Goal: Information Seeking & Learning: Learn about a topic

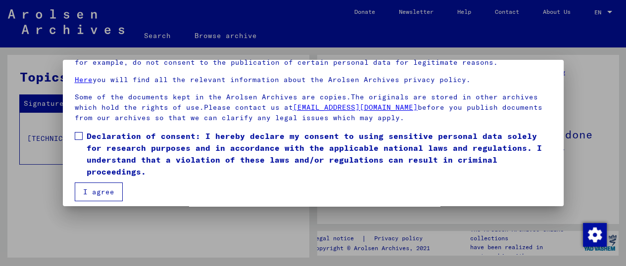
scroll to position [76, 0]
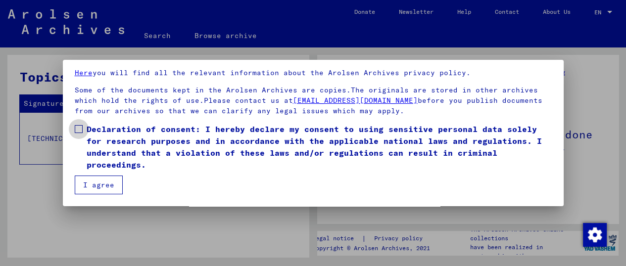
click at [81, 125] on span at bounding box center [79, 129] width 8 height 8
click at [108, 184] on button "I agree" at bounding box center [99, 185] width 48 height 19
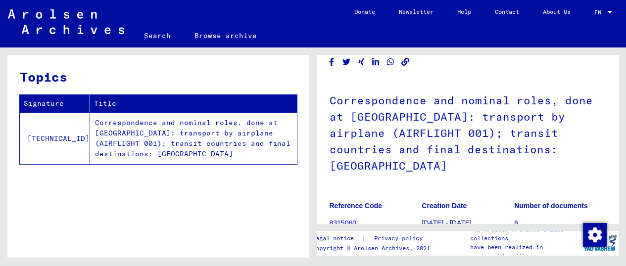
scroll to position [110, 0]
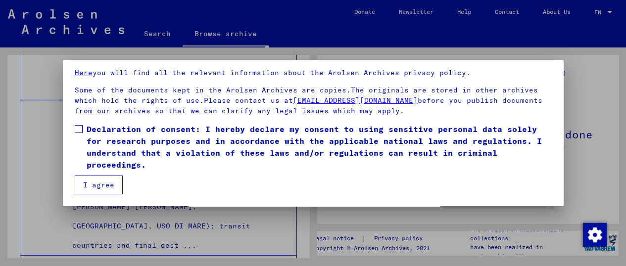
scroll to position [85, 0]
click at [85, 131] on label "Declaration of consent: I hereby declare my consent to using sensitive personal…" at bounding box center [313, 147] width 477 height 48
click at [106, 181] on button "I agree" at bounding box center [99, 185] width 48 height 19
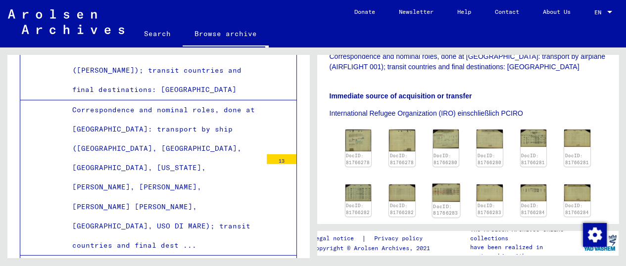
scroll to position [250, 0]
click at [547, 130] on img at bounding box center [533, 138] width 27 height 18
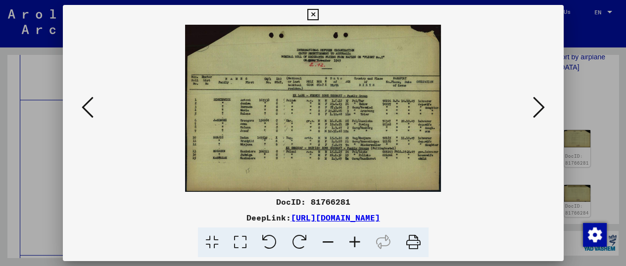
click at [416, 240] on icon at bounding box center [413, 243] width 30 height 30
click at [316, 15] on icon at bounding box center [312, 15] width 11 height 12
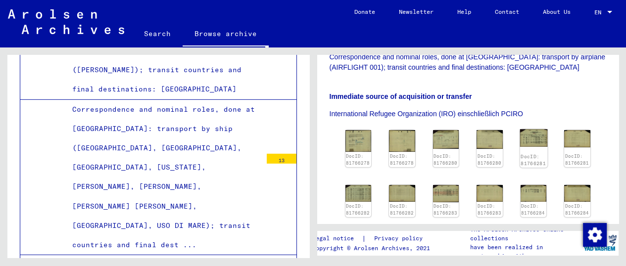
click at [547, 132] on img at bounding box center [533, 138] width 27 height 18
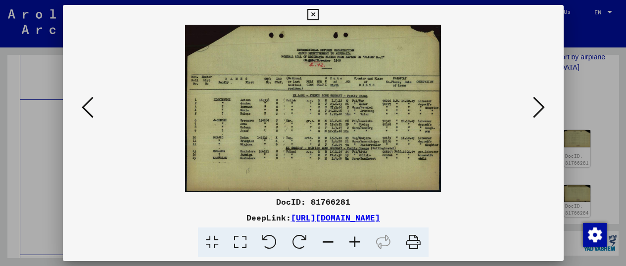
click at [409, 237] on icon at bounding box center [413, 243] width 30 height 30
click at [536, 102] on icon at bounding box center [539, 108] width 12 height 24
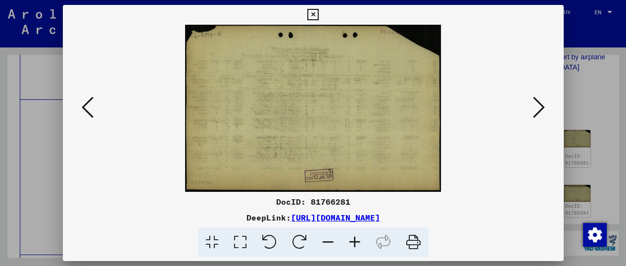
click at [534, 102] on icon at bounding box center [539, 108] width 12 height 24
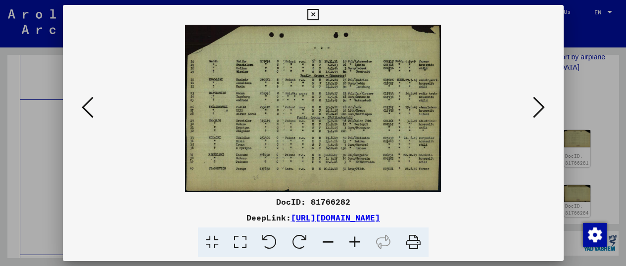
click at [534, 102] on icon at bounding box center [539, 108] width 12 height 24
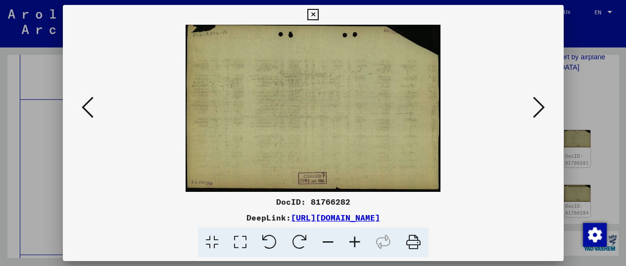
click at [534, 102] on icon at bounding box center [539, 108] width 12 height 24
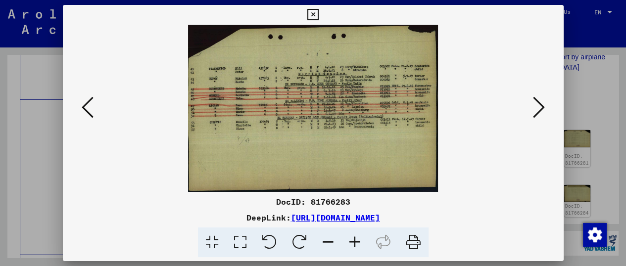
click at [534, 102] on icon at bounding box center [539, 108] width 12 height 24
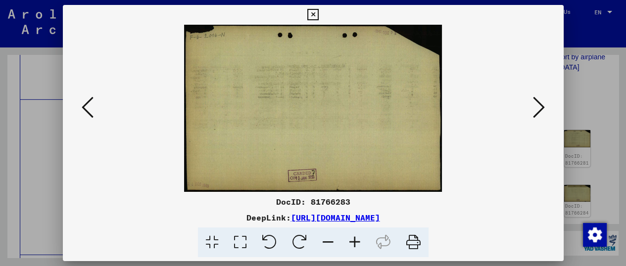
click at [534, 102] on icon at bounding box center [539, 108] width 12 height 24
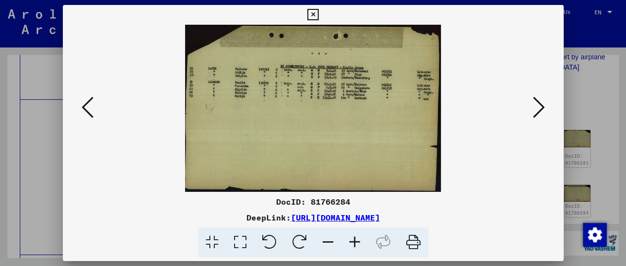
click at [316, 12] on icon at bounding box center [312, 15] width 11 height 12
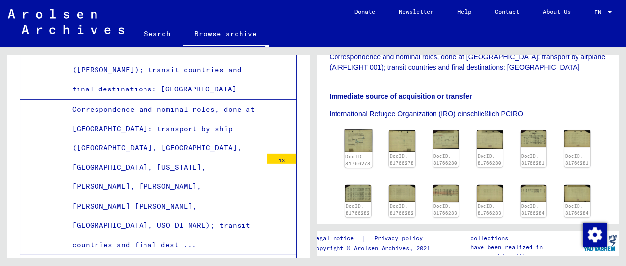
click at [372, 145] on img at bounding box center [357, 140] width 27 height 23
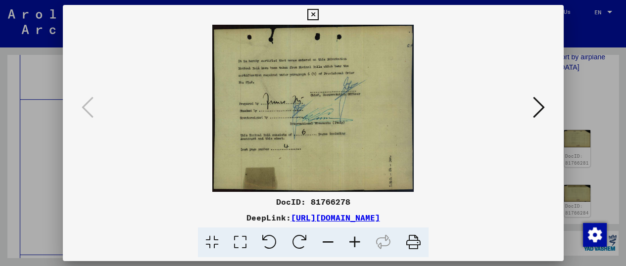
click at [542, 100] on icon at bounding box center [539, 108] width 12 height 24
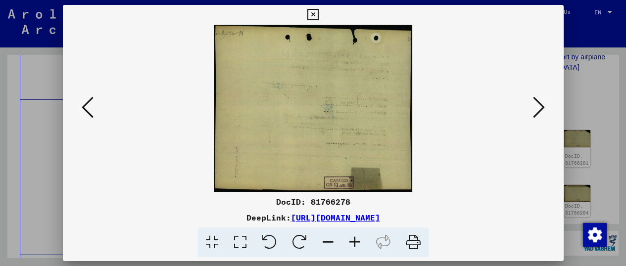
click at [542, 100] on icon at bounding box center [539, 108] width 12 height 24
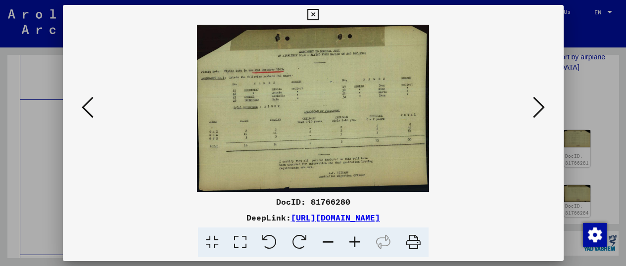
click at [542, 100] on icon at bounding box center [539, 108] width 12 height 24
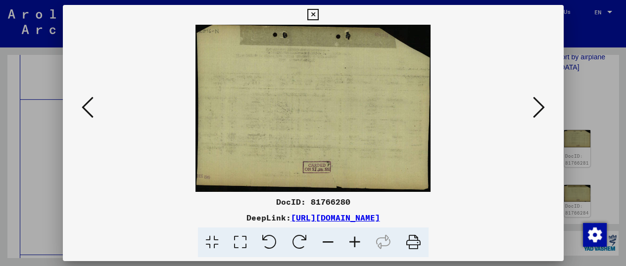
click at [76, 102] on div at bounding box center [313, 108] width 501 height 167
click at [94, 110] on button at bounding box center [88, 108] width 18 height 28
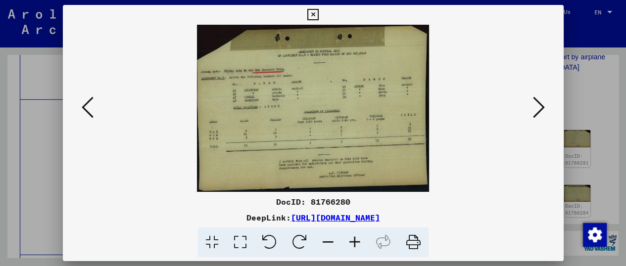
click at [382, 128] on img at bounding box center [314, 108] width 434 height 167
click at [409, 240] on icon at bounding box center [413, 243] width 30 height 30
click at [419, 242] on icon at bounding box center [413, 243] width 30 height 30
click at [536, 95] on button at bounding box center [539, 108] width 18 height 28
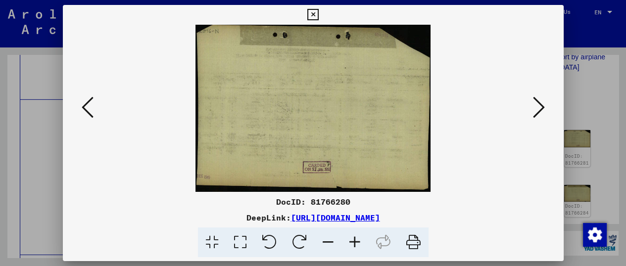
click at [536, 95] on button at bounding box center [539, 108] width 18 height 28
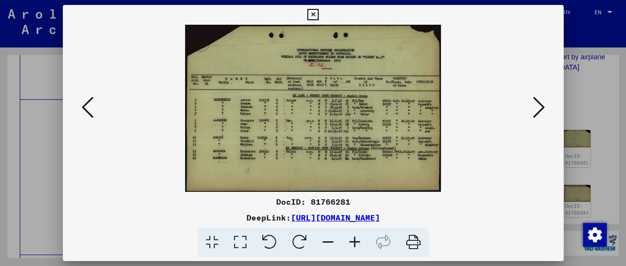
click at [536, 95] on button at bounding box center [539, 108] width 18 height 28
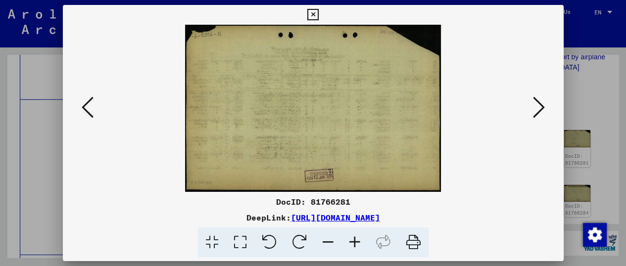
click at [536, 95] on button at bounding box center [539, 108] width 18 height 28
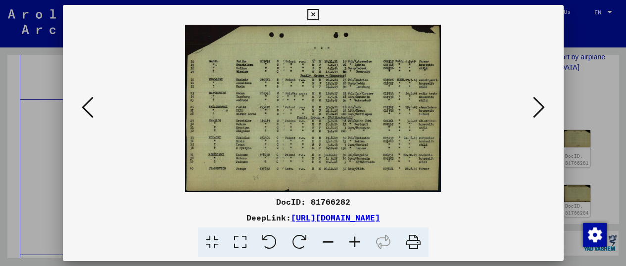
click at [417, 244] on icon at bounding box center [413, 243] width 30 height 30
click at [94, 100] on button at bounding box center [88, 108] width 18 height 28
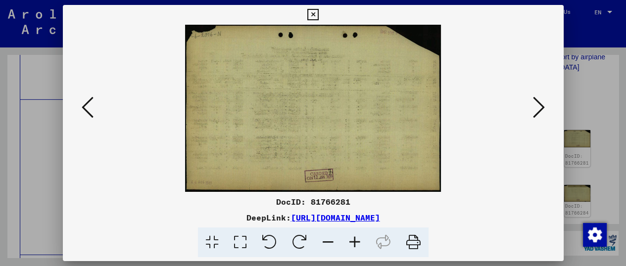
click at [94, 100] on button at bounding box center [88, 108] width 18 height 28
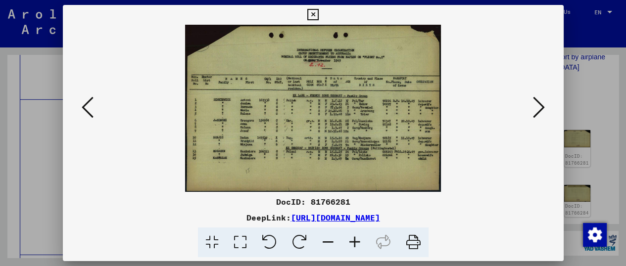
click at [416, 240] on icon at bounding box center [413, 243] width 30 height 30
click at [538, 110] on icon at bounding box center [539, 108] width 12 height 24
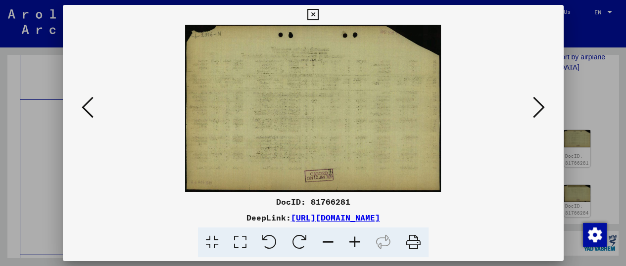
click at [538, 110] on icon at bounding box center [539, 108] width 12 height 24
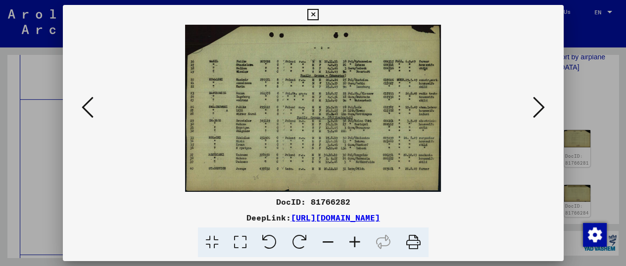
click at [538, 110] on icon at bounding box center [539, 108] width 12 height 24
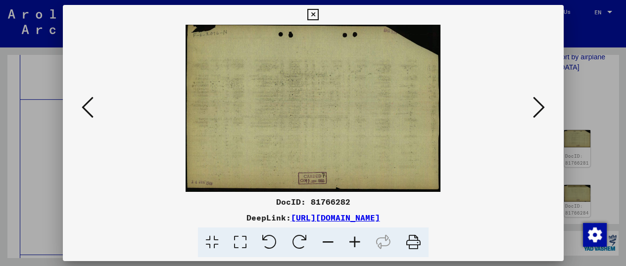
click at [538, 110] on icon at bounding box center [539, 108] width 12 height 24
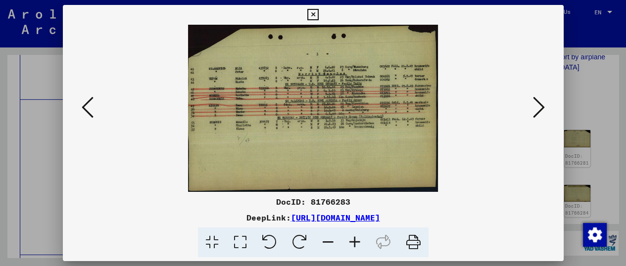
click at [408, 238] on icon at bounding box center [413, 243] width 30 height 30
click at [471, 114] on img at bounding box center [314, 108] width 434 height 167
click at [535, 111] on icon at bounding box center [539, 108] width 12 height 24
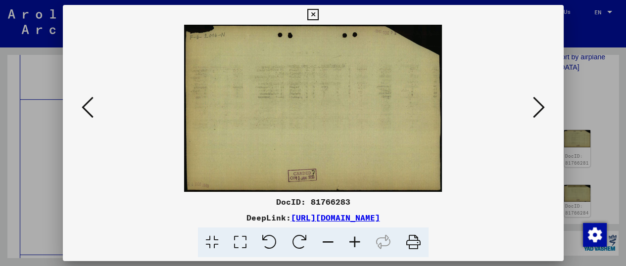
click at [535, 111] on icon at bounding box center [539, 108] width 12 height 24
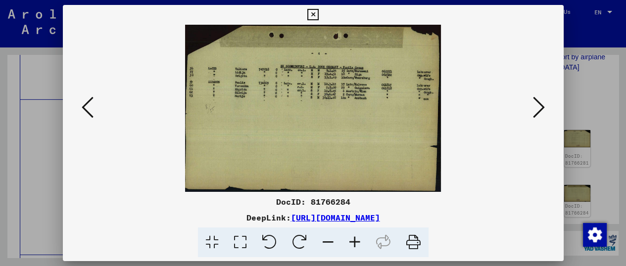
click at [413, 235] on icon at bounding box center [413, 243] width 30 height 30
click at [465, 112] on img at bounding box center [314, 108] width 434 height 167
click at [541, 109] on icon at bounding box center [539, 108] width 12 height 24
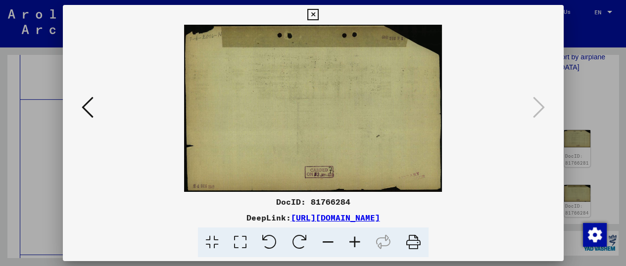
drag, startPoint x: 590, startPoint y: 38, endPoint x: 591, endPoint y: 51, distance: 13.4
click at [590, 38] on div at bounding box center [313, 133] width 626 height 266
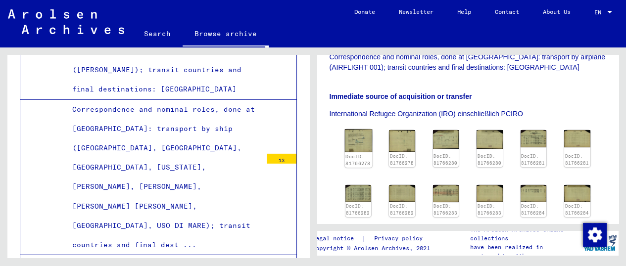
click at [359, 150] on img at bounding box center [357, 140] width 27 height 23
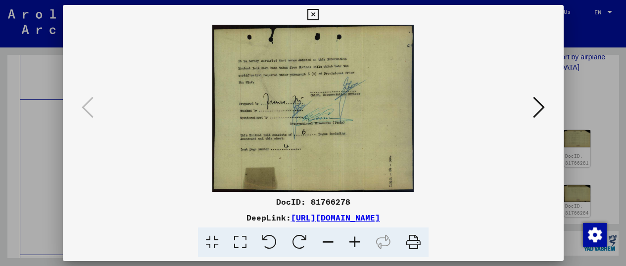
click at [409, 243] on icon at bounding box center [413, 243] width 30 height 30
click at [307, 15] on icon at bounding box center [312, 15] width 11 height 12
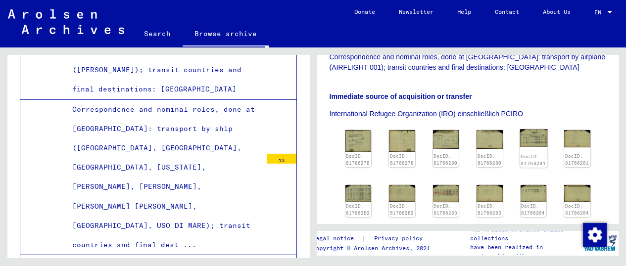
click at [547, 135] on img at bounding box center [533, 138] width 27 height 18
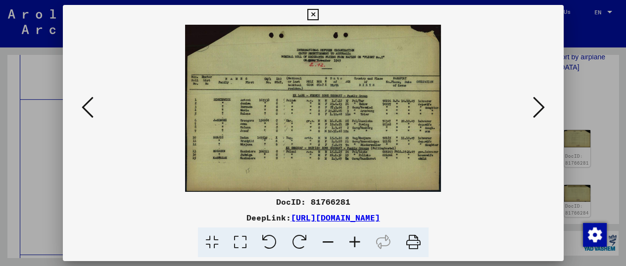
click at [90, 102] on icon at bounding box center [88, 108] width 12 height 24
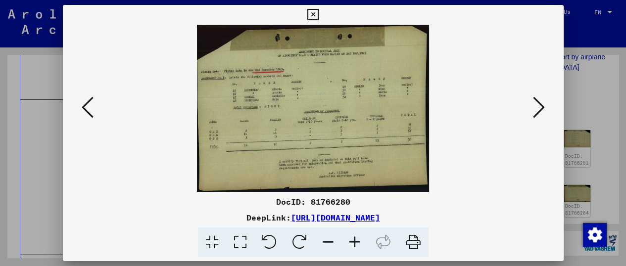
click at [90, 102] on icon at bounding box center [88, 108] width 12 height 24
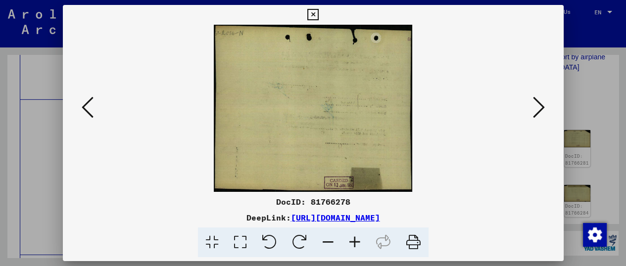
click at [90, 102] on icon at bounding box center [88, 108] width 12 height 24
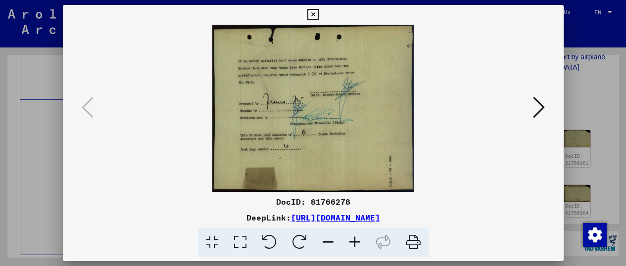
click at [541, 118] on icon at bounding box center [539, 108] width 12 height 24
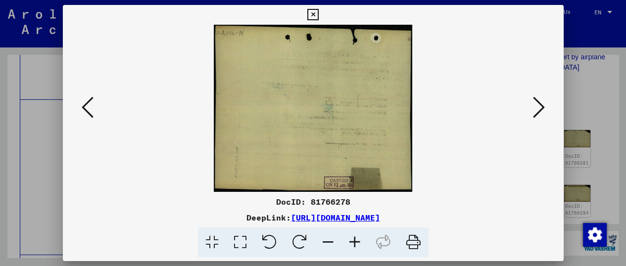
click at [541, 118] on icon at bounding box center [539, 108] width 12 height 24
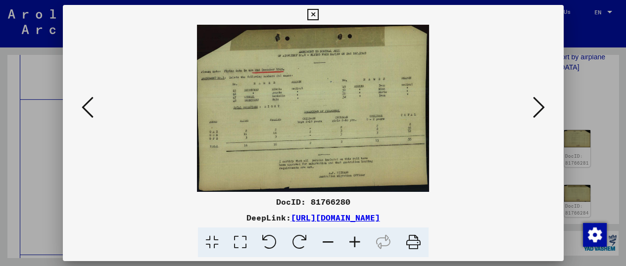
click at [541, 118] on icon at bounding box center [539, 108] width 12 height 24
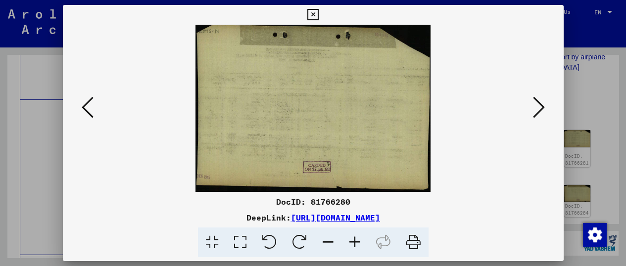
click at [541, 118] on icon at bounding box center [539, 108] width 12 height 24
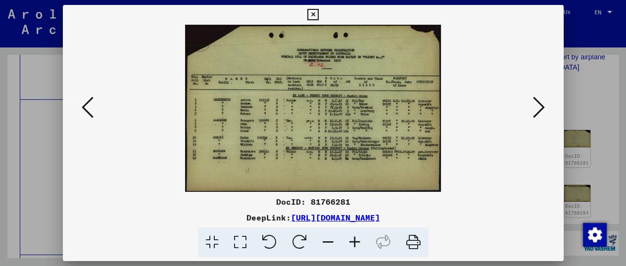
click at [541, 118] on icon at bounding box center [539, 108] width 12 height 24
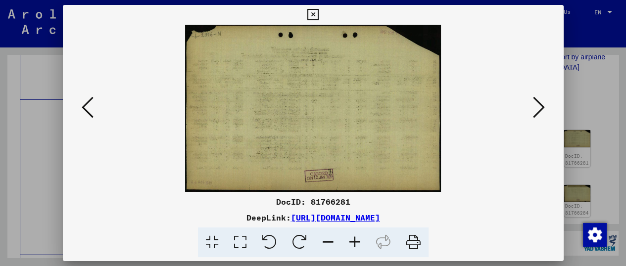
click at [541, 118] on icon at bounding box center [539, 108] width 12 height 24
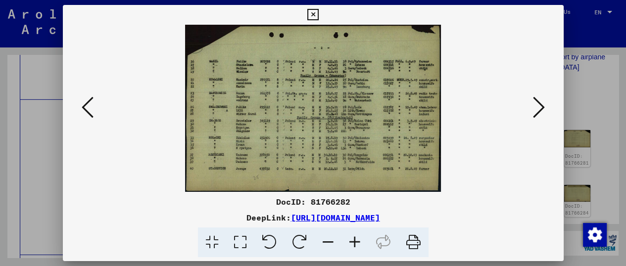
click at [541, 118] on icon at bounding box center [539, 108] width 12 height 24
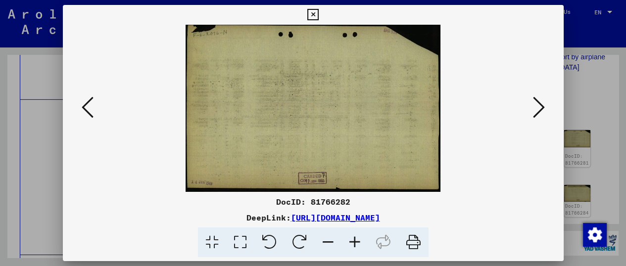
click at [541, 118] on icon at bounding box center [539, 108] width 12 height 24
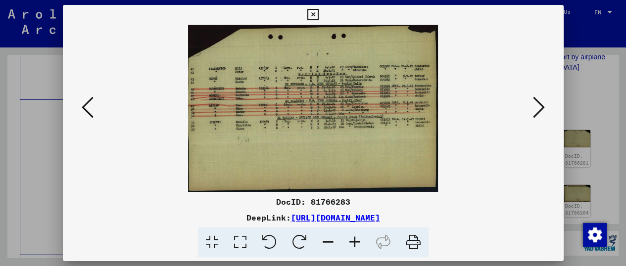
click at [541, 117] on icon at bounding box center [539, 108] width 12 height 24
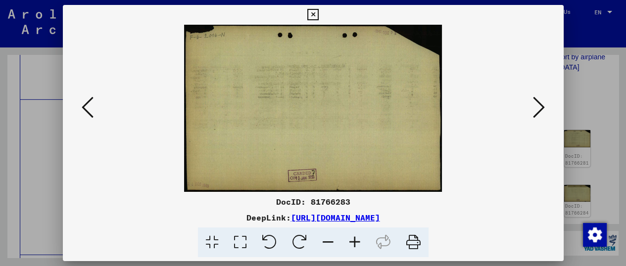
click at [541, 117] on icon at bounding box center [539, 108] width 12 height 24
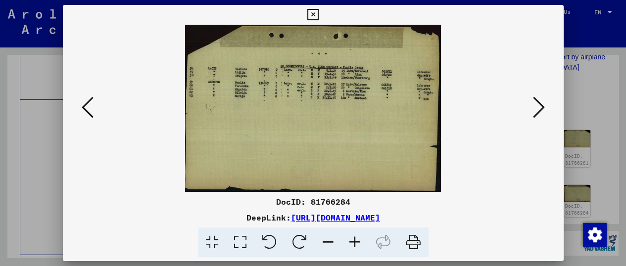
click at [541, 117] on icon at bounding box center [539, 108] width 12 height 24
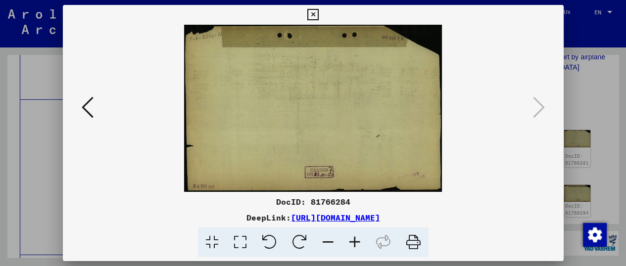
click at [601, 48] on div at bounding box center [313, 133] width 626 height 266
